Goal: Check status: Check status

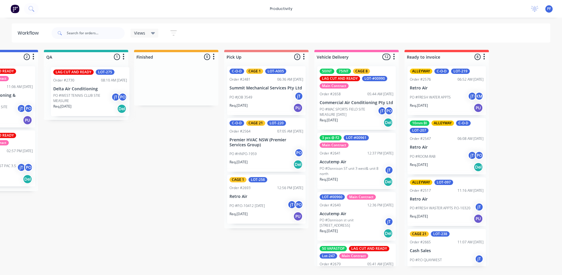
scroll to position [0, 508]
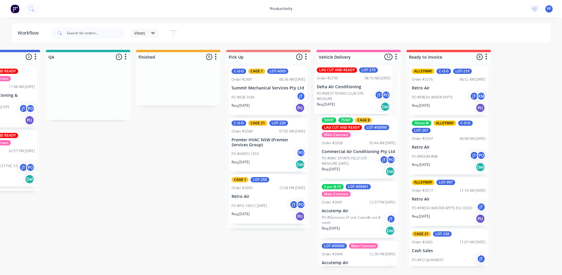
drag, startPoint x: 77, startPoint y: 86, endPoint x: 348, endPoint y: 85, distance: 270.7
click at [348, 85] on div "Submitted 32 Order #240 06:57 AM [DATE] Retro Air PO #Freshwater Apts PO Req. […" at bounding box center [61, 158] width 1147 height 216
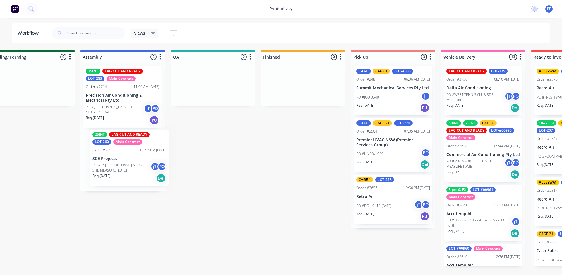
scroll to position [0, 381]
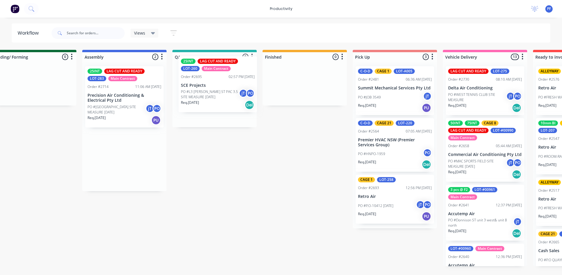
drag, startPoint x: 113, startPoint y: 162, endPoint x: 202, endPoint y: 89, distance: 115.0
click at [202, 89] on div "Submitted 32 Order #240 06:57 AM [DATE] Retro Air PO #Freshwater Apts PO Req. […" at bounding box center [187, 158] width 1147 height 216
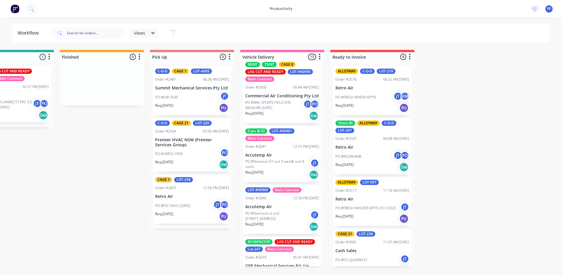
scroll to position [29, 0]
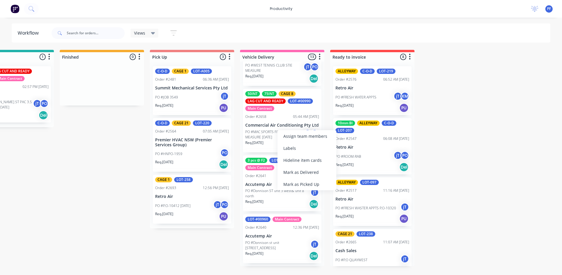
click at [301, 174] on div "Mark as Delivered" at bounding box center [307, 172] width 59 height 12
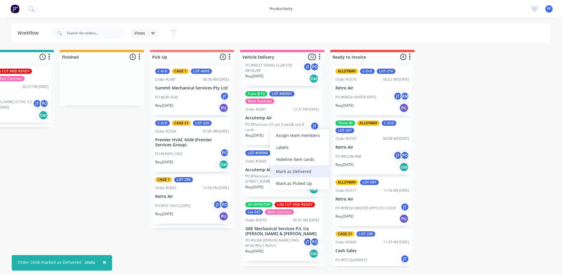
click at [297, 170] on div "Mark as Delivered" at bounding box center [299, 171] width 59 height 12
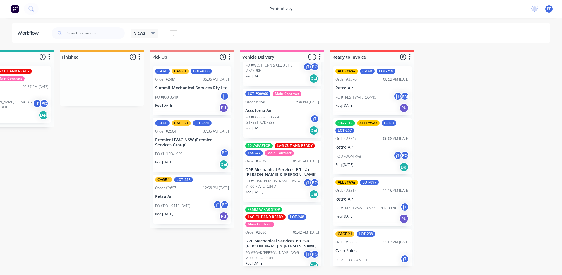
click at [289, 164] on div "Mark as Delivered" at bounding box center [302, 165] width 59 height 12
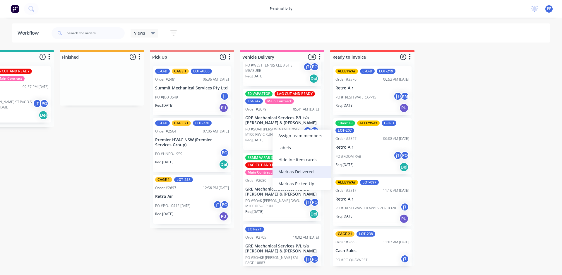
click at [285, 170] on div "Mark as Delivered" at bounding box center [302, 172] width 59 height 12
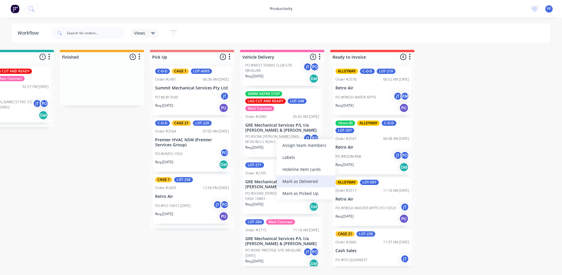
click at [289, 179] on div "Mark as Delivered" at bounding box center [306, 181] width 59 height 12
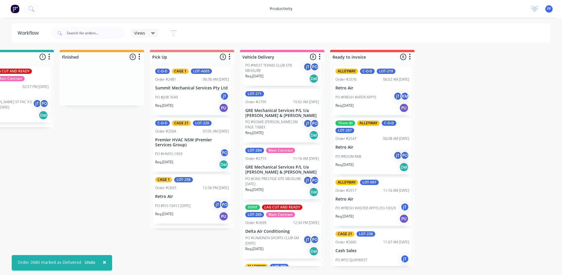
drag, startPoint x: 271, startPoint y: 127, endPoint x: 275, endPoint y: 126, distance: 4.1
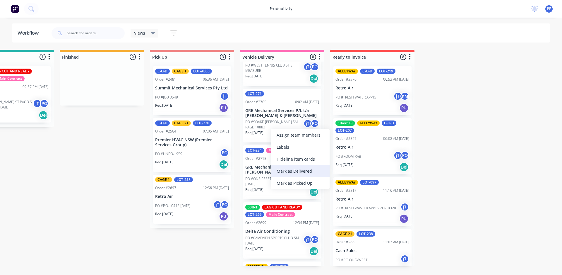
click at [295, 173] on div "Mark as Delivered" at bounding box center [300, 171] width 59 height 12
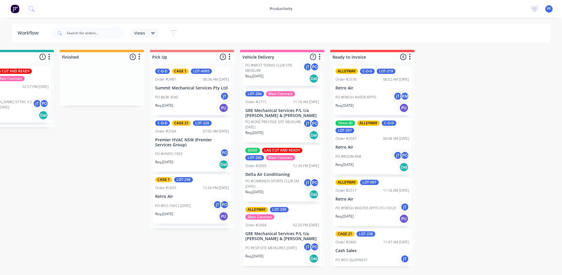
scroll to position [59, 0]
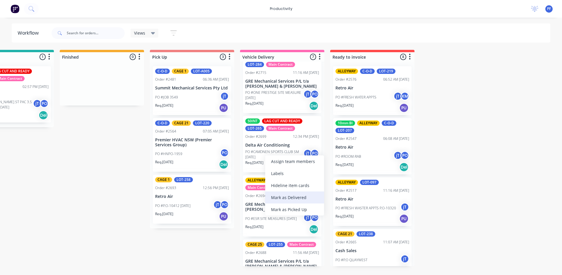
click at [279, 197] on div "Mark as Delivered" at bounding box center [294, 197] width 59 height 12
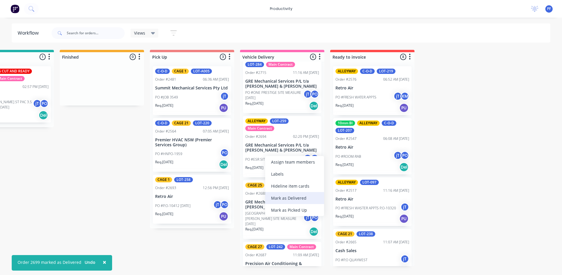
click at [292, 200] on div "Mark as Delivered" at bounding box center [294, 198] width 59 height 12
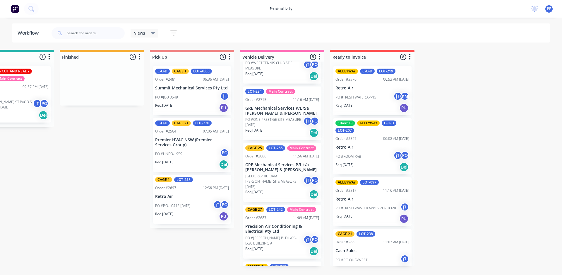
scroll to position [0, 0]
